Goal: Go to known website: Access a specific website the user already knows

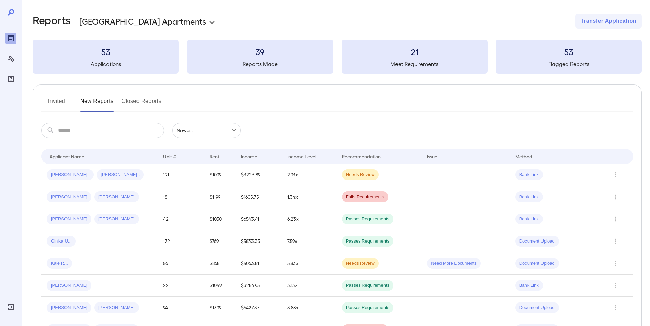
click at [67, 91] on div "Invited New Reports Closed Reports ​ ​ Newest ****** Drop to group by Applicant…" at bounding box center [337, 324] width 609 height 479
click at [58, 104] on button "Invited" at bounding box center [56, 104] width 31 height 16
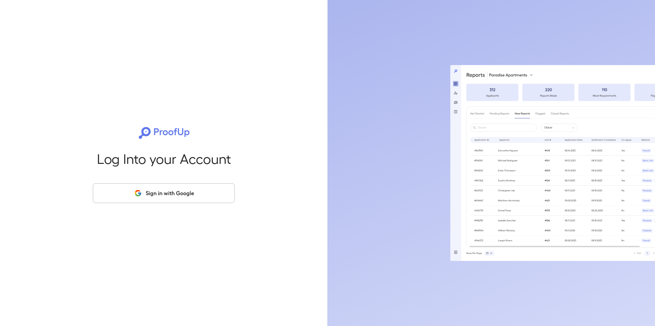
click at [133, 194] on button "Sign in with Google" at bounding box center [164, 193] width 142 height 20
